Goal: Browse casually

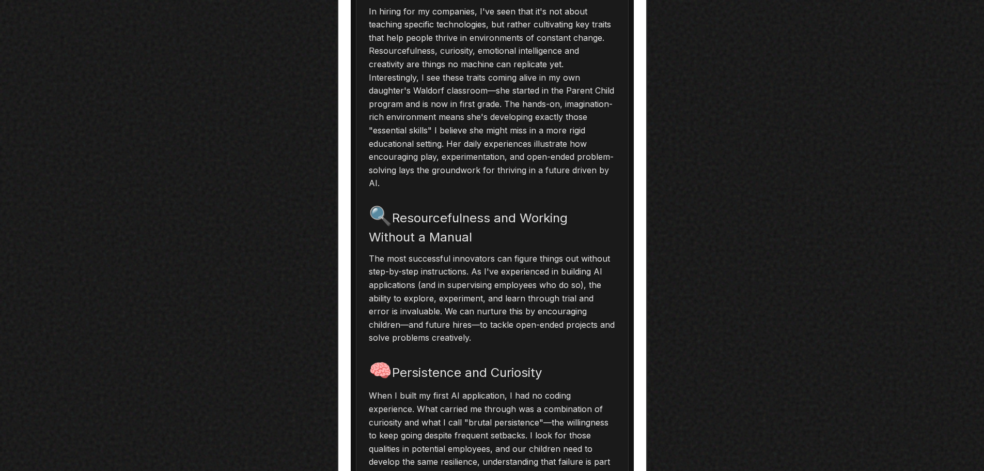
scroll to position [723, 0]
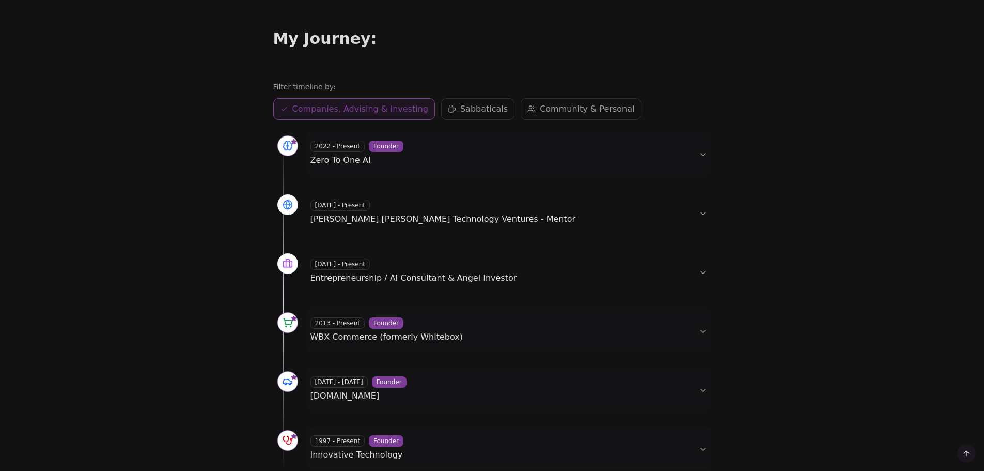
scroll to position [465, 0]
